Goal: Obtain resource: Obtain resource

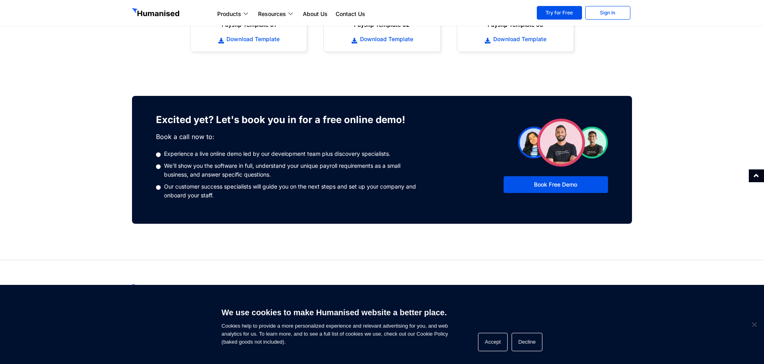
scroll to position [360, 0]
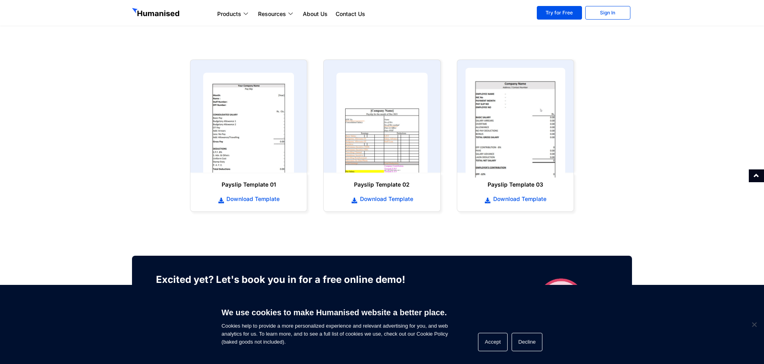
click at [498, 130] on img at bounding box center [515, 123] width 100 height 110
click at [526, 202] on span "Download Template" at bounding box center [518, 199] width 55 height 8
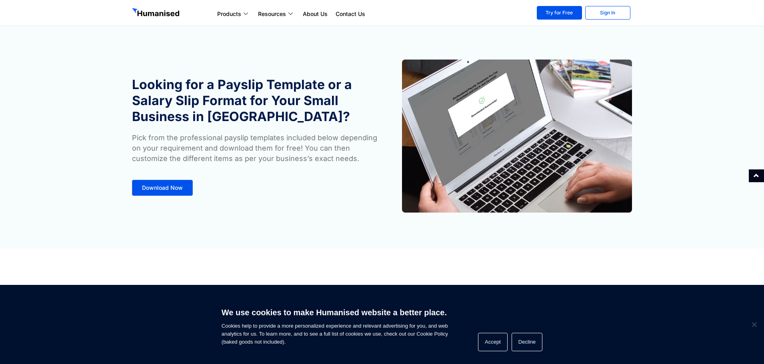
scroll to position [0, 0]
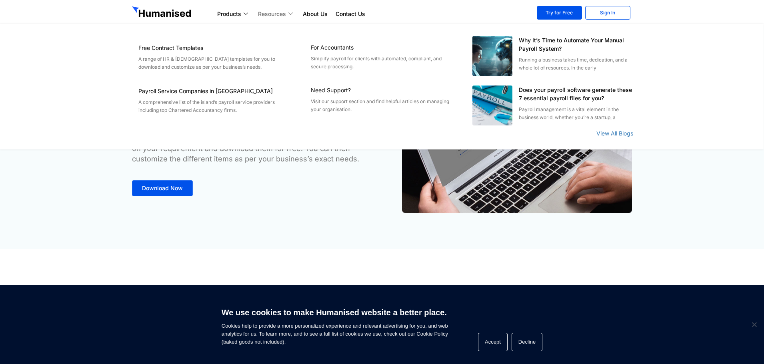
click at [280, 15] on link "Resources" at bounding box center [276, 14] width 45 height 10
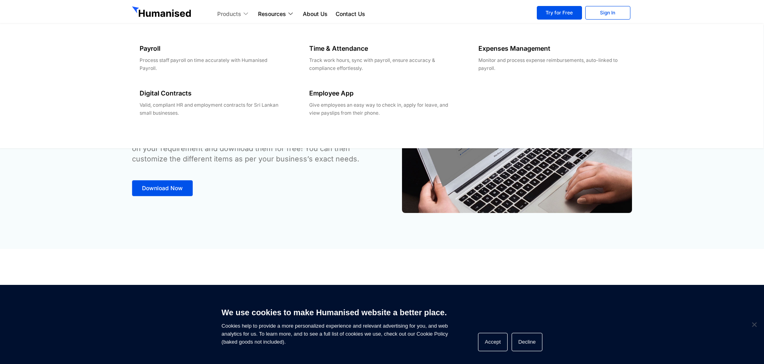
click at [244, 14] on icon at bounding box center [247, 14] width 6 height 4
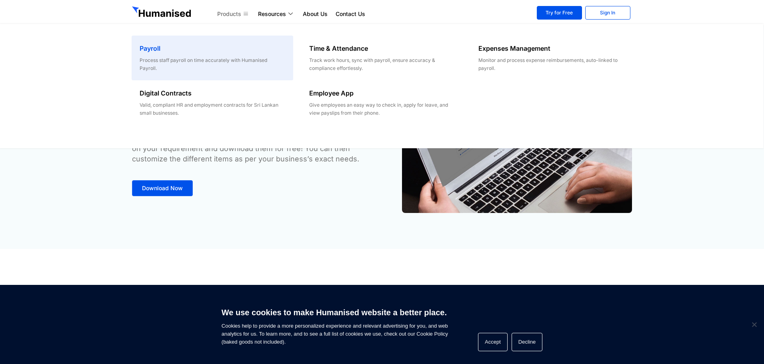
click at [158, 50] on h6 "Payroll" at bounding box center [212, 49] width 145 height 10
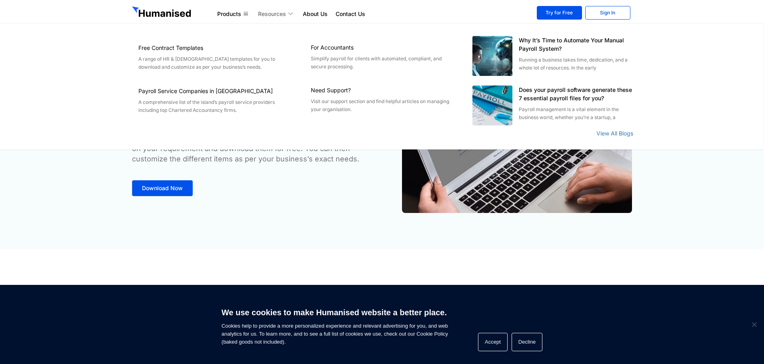
click at [287, 15] on link "Resources" at bounding box center [276, 14] width 45 height 10
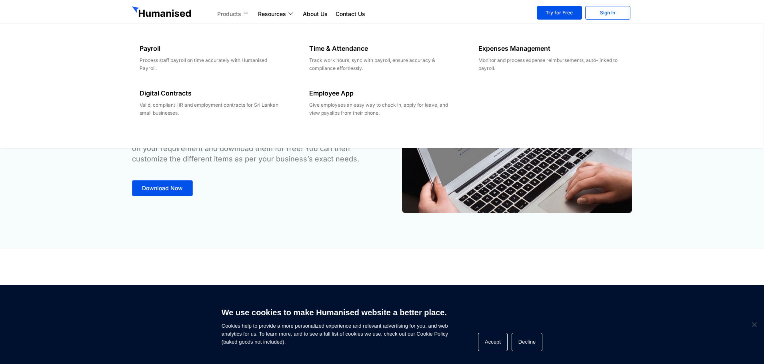
click at [242, 15] on link "Products" at bounding box center [233, 14] width 41 height 10
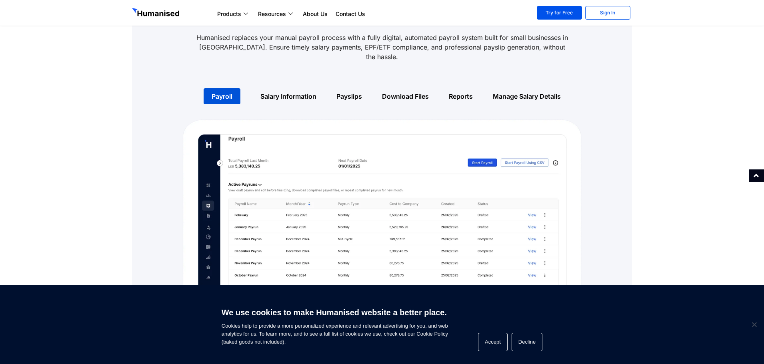
scroll to position [520, 0]
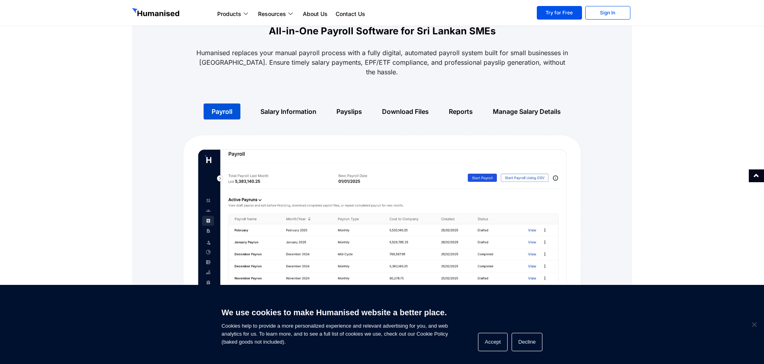
click at [294, 108] on link "Salary Information" at bounding box center [288, 112] width 56 height 8
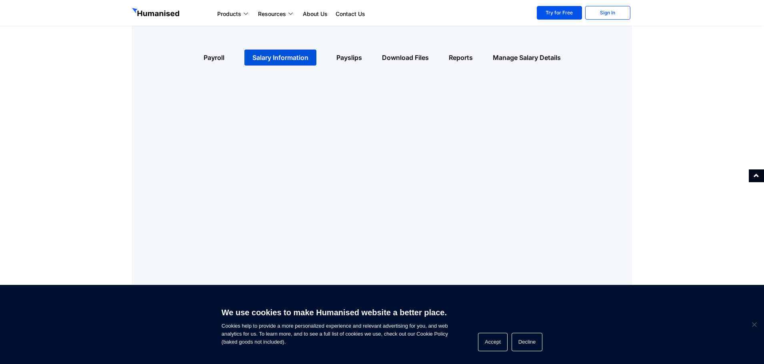
scroll to position [560, 0]
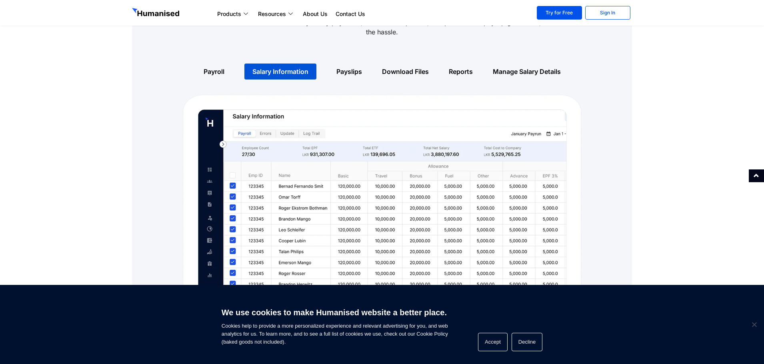
click at [354, 68] on link "Payslips" at bounding box center [349, 72] width 26 height 8
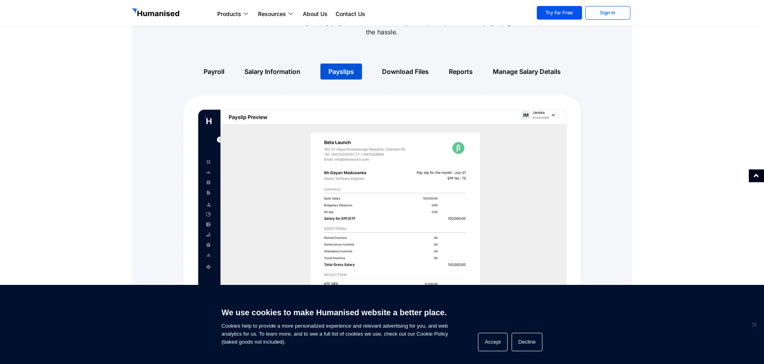
click at [395, 66] on div "Download Files" at bounding box center [405, 72] width 67 height 26
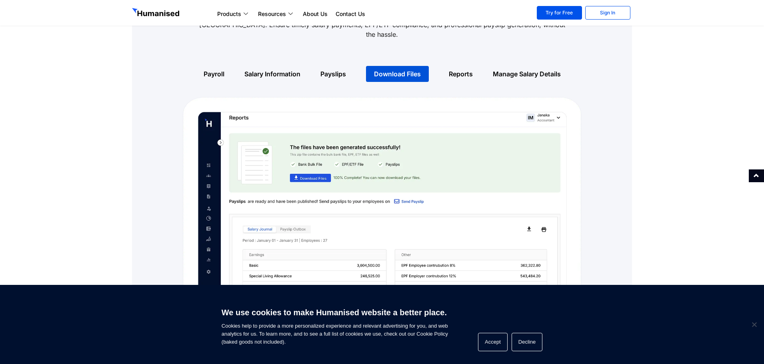
scroll to position [520, 0]
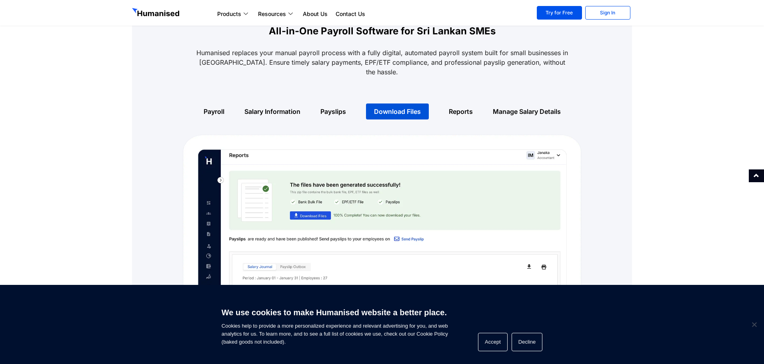
click at [447, 102] on div "Reports" at bounding box center [461, 112] width 44 height 26
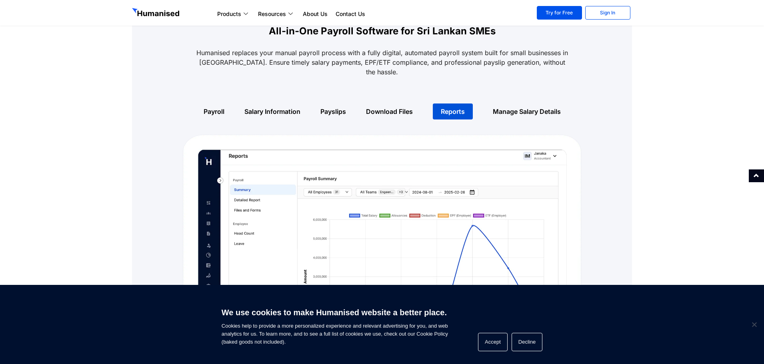
click at [524, 106] on div "Manage Salary Details" at bounding box center [527, 112] width 88 height 26
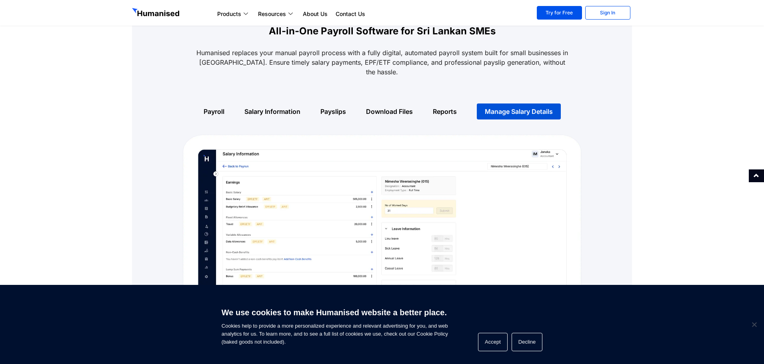
click at [217, 108] on link "Payroll" at bounding box center [214, 112] width 21 height 8
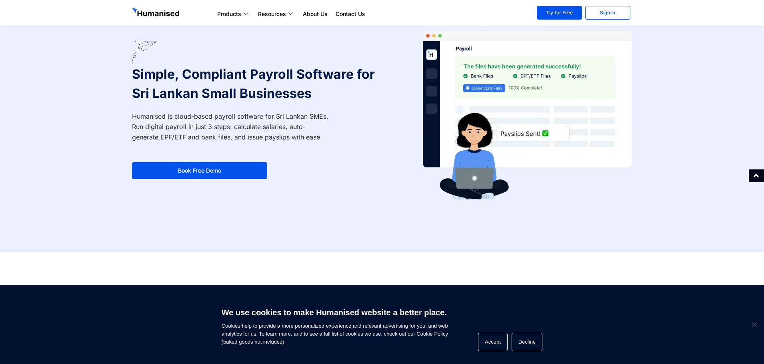
scroll to position [0, 0]
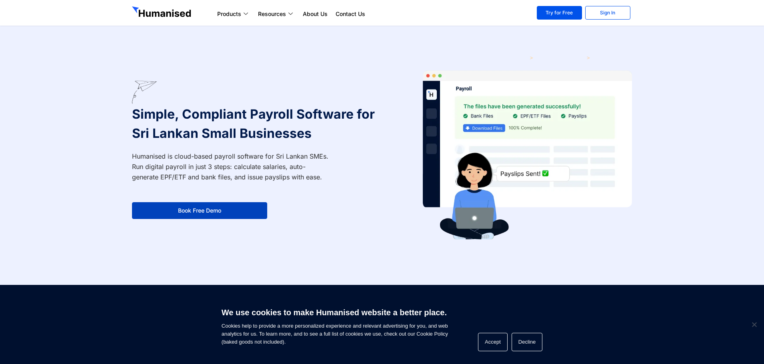
click at [221, 208] on link "Book Free Demo" at bounding box center [199, 210] width 135 height 17
